Goal: Task Accomplishment & Management: Use online tool/utility

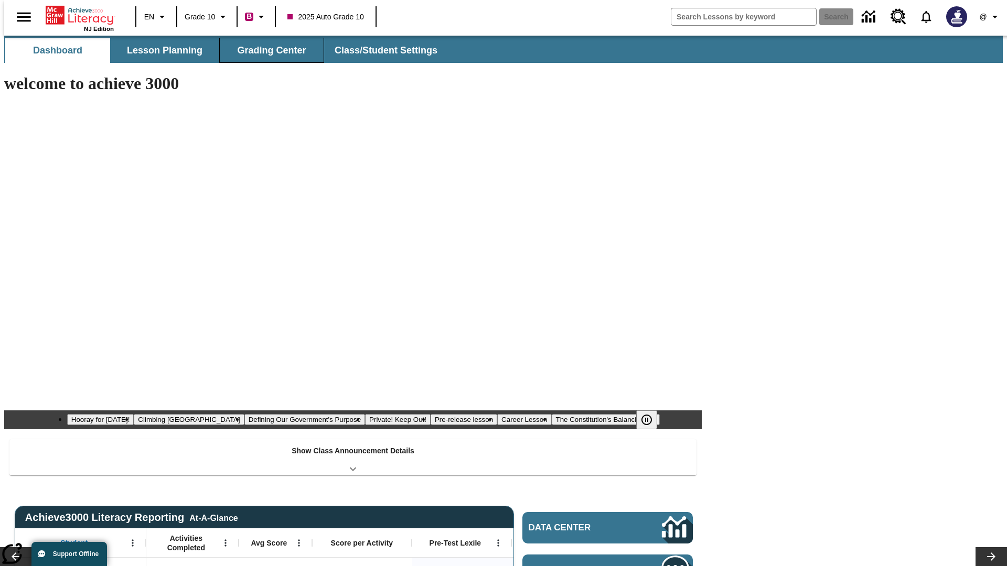
click at [267, 50] on span "Grading Center" at bounding box center [271, 51] width 69 height 12
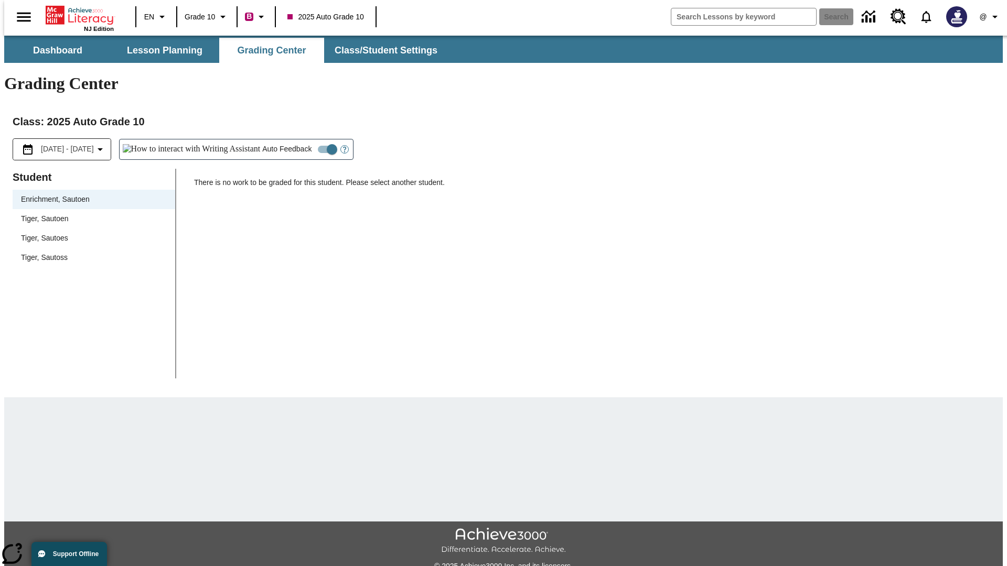
click at [90, 213] on div "Tiger, Sautoen" at bounding box center [94, 218] width 146 height 11
click at [343, 147] on icon "Open Help for Writing Assistant" at bounding box center [344, 150] width 3 height 6
